Goal: Information Seeking & Learning: Compare options

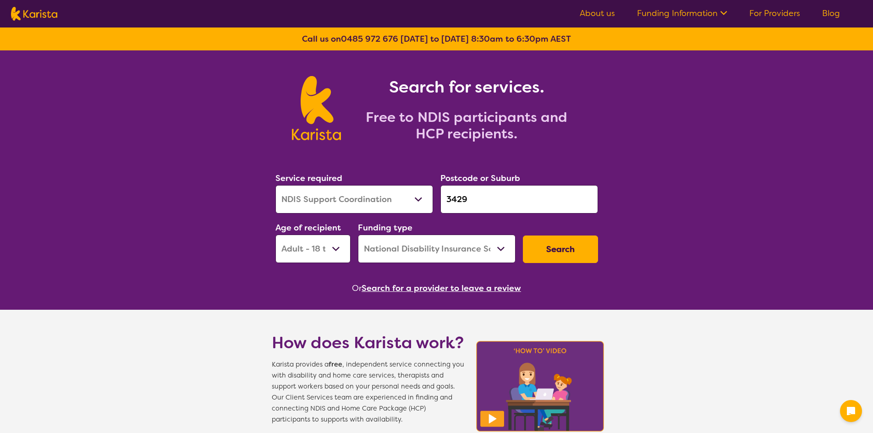
select select "NDIS Support Coordination"
select select "AD"
select select "NDIS"
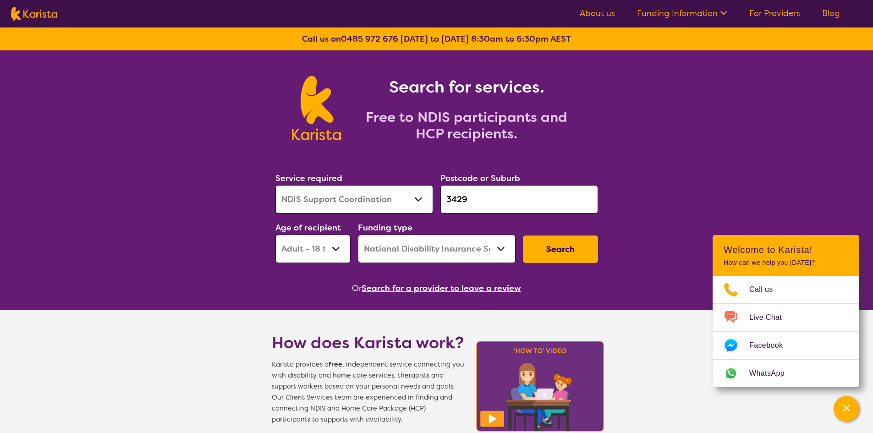
click at [381, 204] on select "Allied Health Assistant Assessment ([MEDICAL_DATA] or [MEDICAL_DATA]) Behaviour…" at bounding box center [354, 199] width 158 height 28
select select "Psychology"
click at [275, 185] on select "Allied Health Assistant Assessment ([MEDICAL_DATA] or [MEDICAL_DATA]) Behaviour…" at bounding box center [354, 199] width 158 height 28
click at [320, 252] on select "Early Childhood - 0 to 9 Child - 10 to 11 Adolescent - 12 to 17 Adult - 18 to 6…" at bounding box center [312, 249] width 75 height 28
select select "CH"
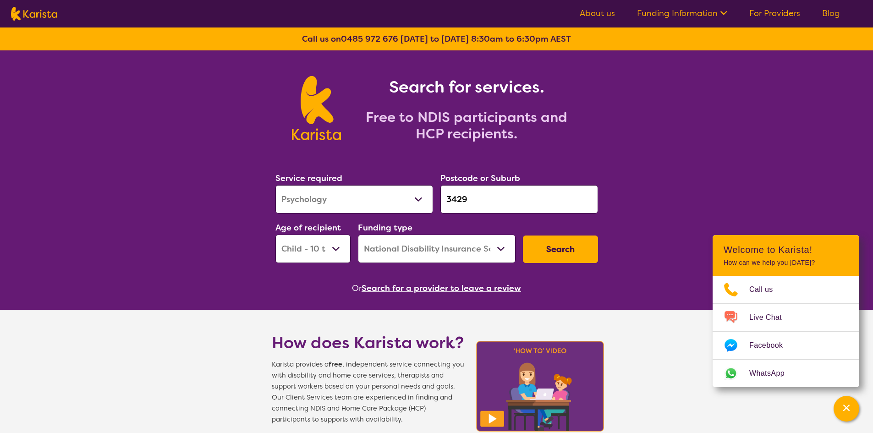
click at [275, 235] on select "Early Childhood - 0 to 9 Child - 10 to 11 Adolescent - 12 to 17 Adult - 18 to 6…" at bounding box center [312, 249] width 75 height 28
click at [569, 247] on button "Search" at bounding box center [560, 248] width 75 height 27
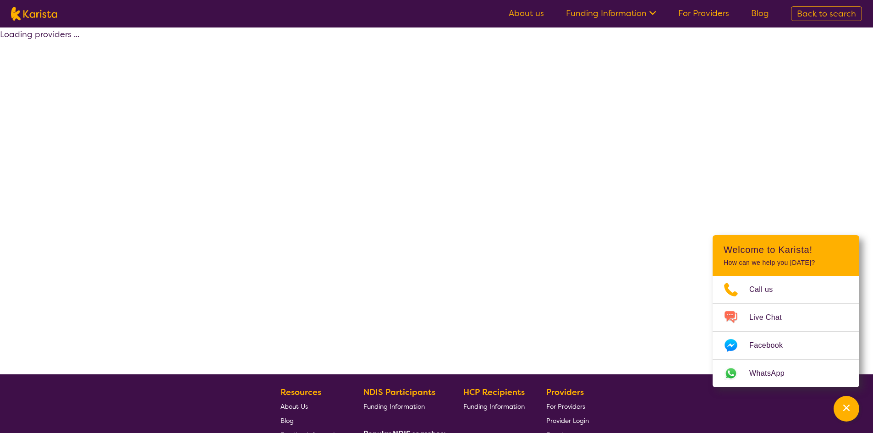
select select "by_score"
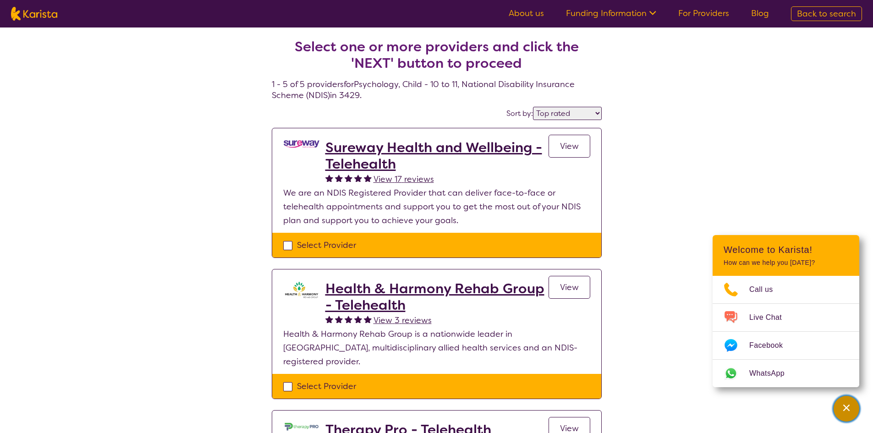
click at [848, 410] on icon "Channel Menu" at bounding box center [846, 408] width 6 height 6
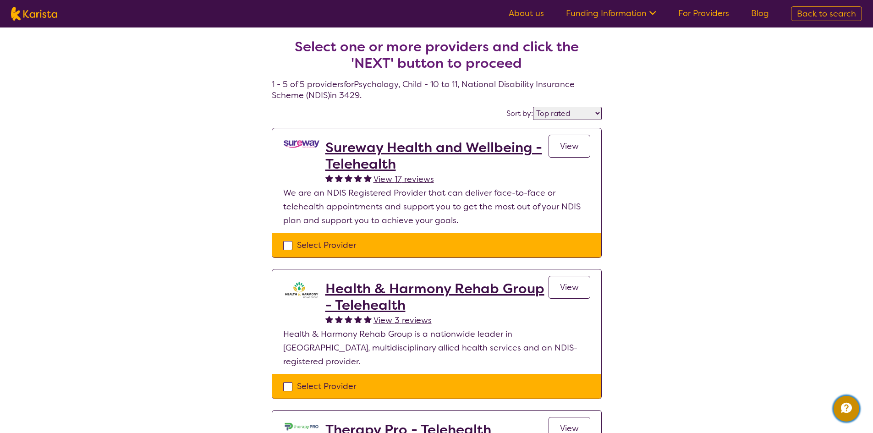
select select "Psychology"
select select "CH"
select select "NDIS"
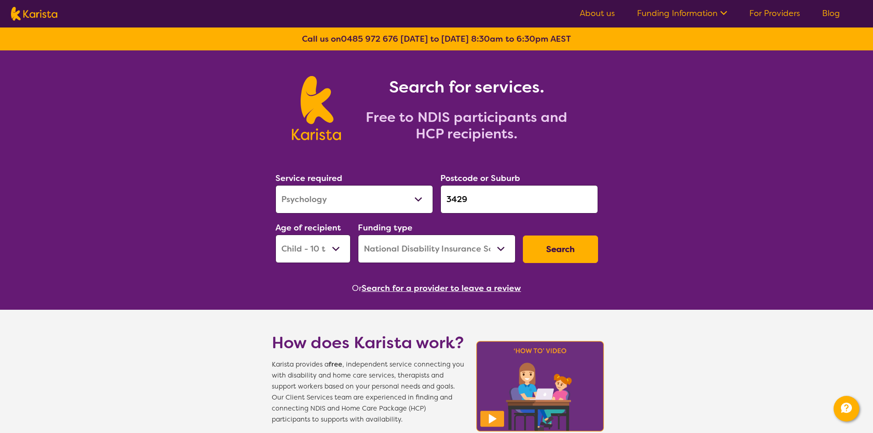
click at [328, 260] on select "Early Childhood - 0 to 9 Child - 10 to 11 Adolescent - 12 to 17 Adult - 18 to 6…" at bounding box center [312, 249] width 75 height 28
click at [326, 235] on select "Early Childhood - 0 to 9 Child - 10 to 11 Adolescent - 12 to 17 Adult - 18 to 6…" at bounding box center [312, 249] width 75 height 28
select select "AS"
click at [275, 235] on select "Early Childhood - 0 to 9 Child - 10 to 11 Adolescent - 12 to 17 Adult - 18 to 6…" at bounding box center [312, 249] width 75 height 28
click at [556, 248] on button "Search" at bounding box center [560, 248] width 75 height 27
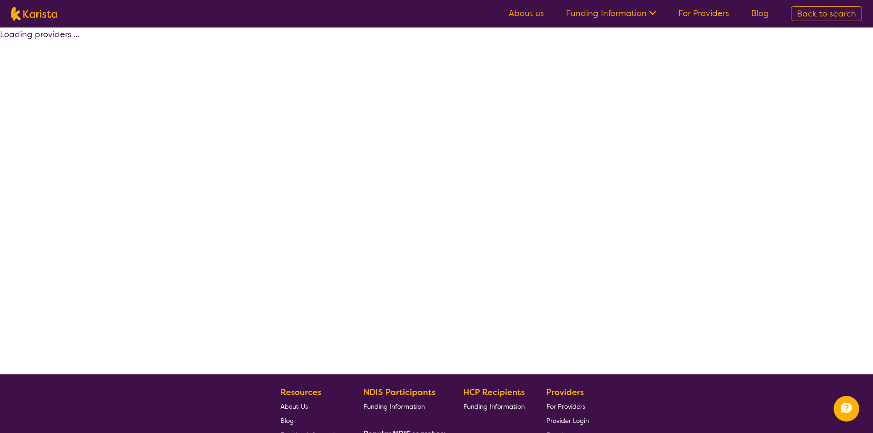
select select "by_score"
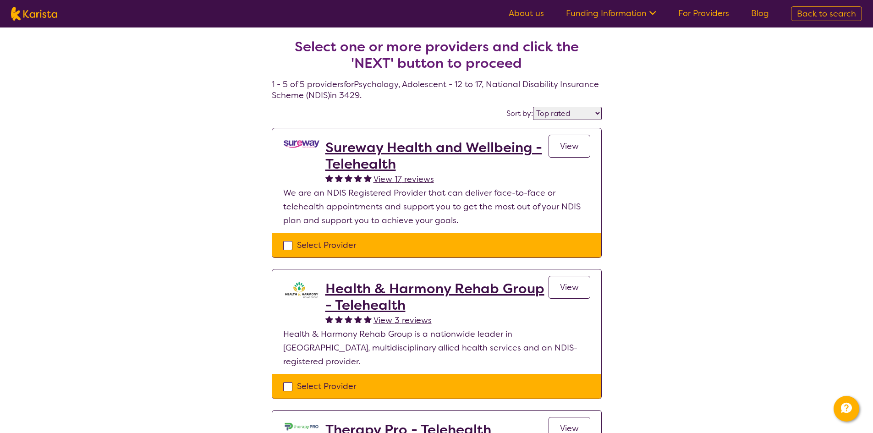
click at [574, 109] on select "Highly reviewed Top rated" at bounding box center [567, 113] width 69 height 13
click at [673, 132] on div "Select one or more providers and click the 'NEXT' button to proceed 1 - 5 of 5 …" at bounding box center [436, 416] width 873 height 778
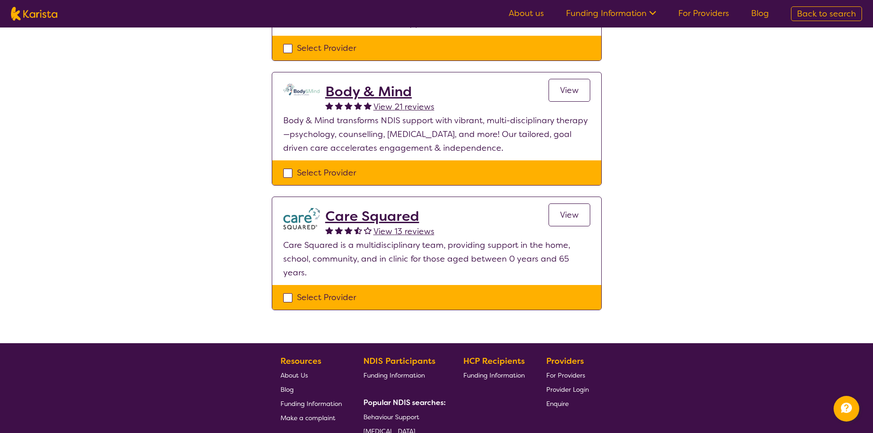
scroll to position [464, 0]
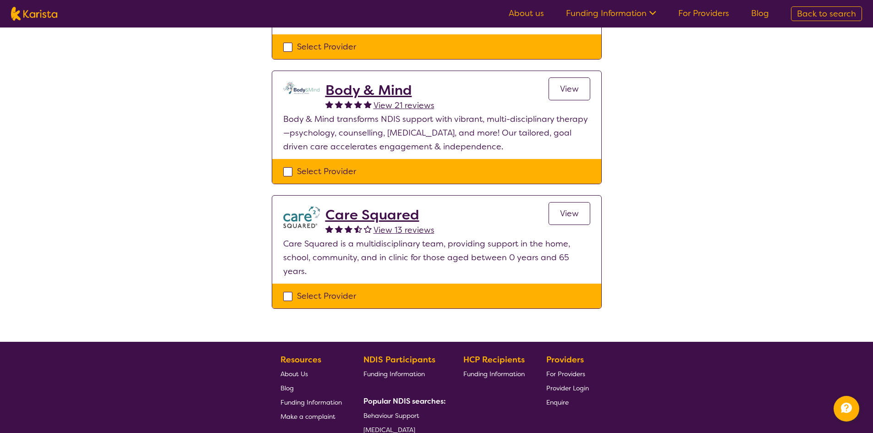
drag, startPoint x: 858, startPoint y: 203, endPoint x: 848, endPoint y: 128, distance: 74.9
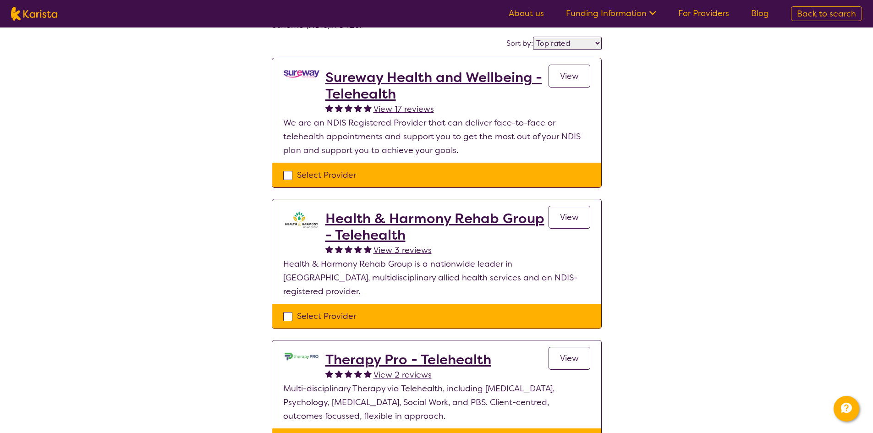
scroll to position [38, 0]
